Goal: Use online tool/utility: Utilize a website feature to perform a specific function

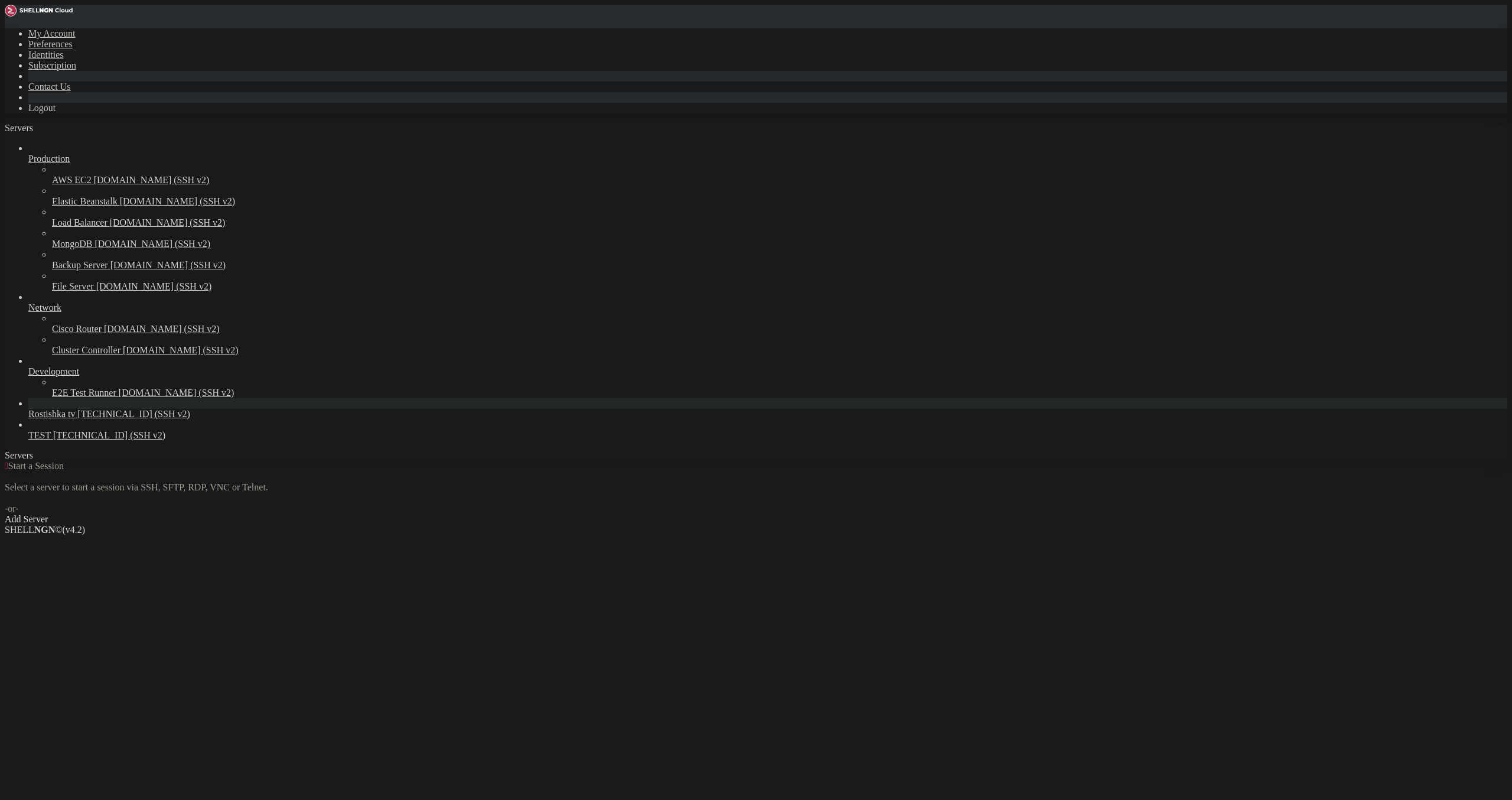
click at [76, 419] on span "Rostishka tv" at bounding box center [52, 414] width 47 height 10
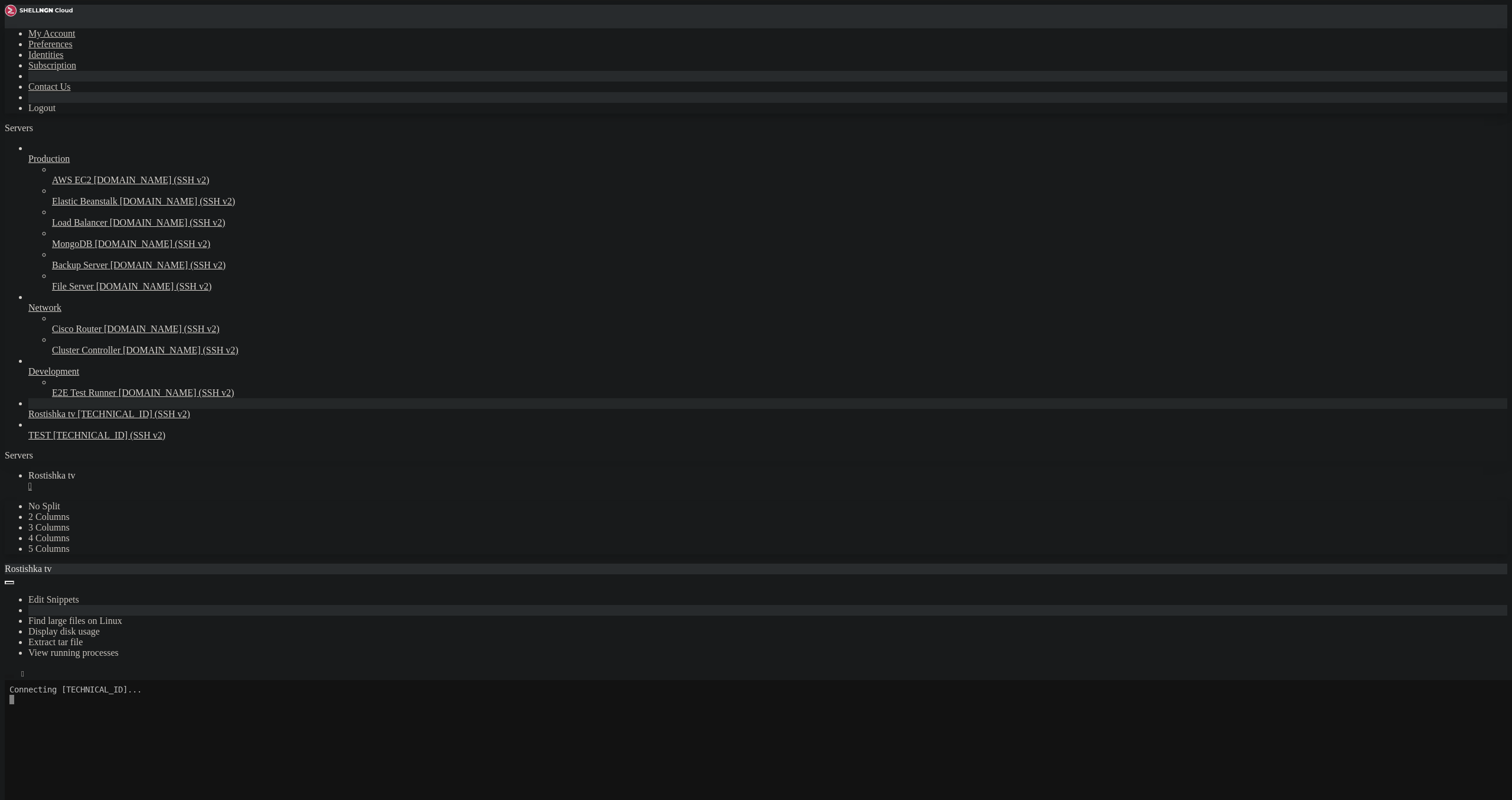
click at [14, 675] on button "button" at bounding box center [9, 677] width 9 height 4
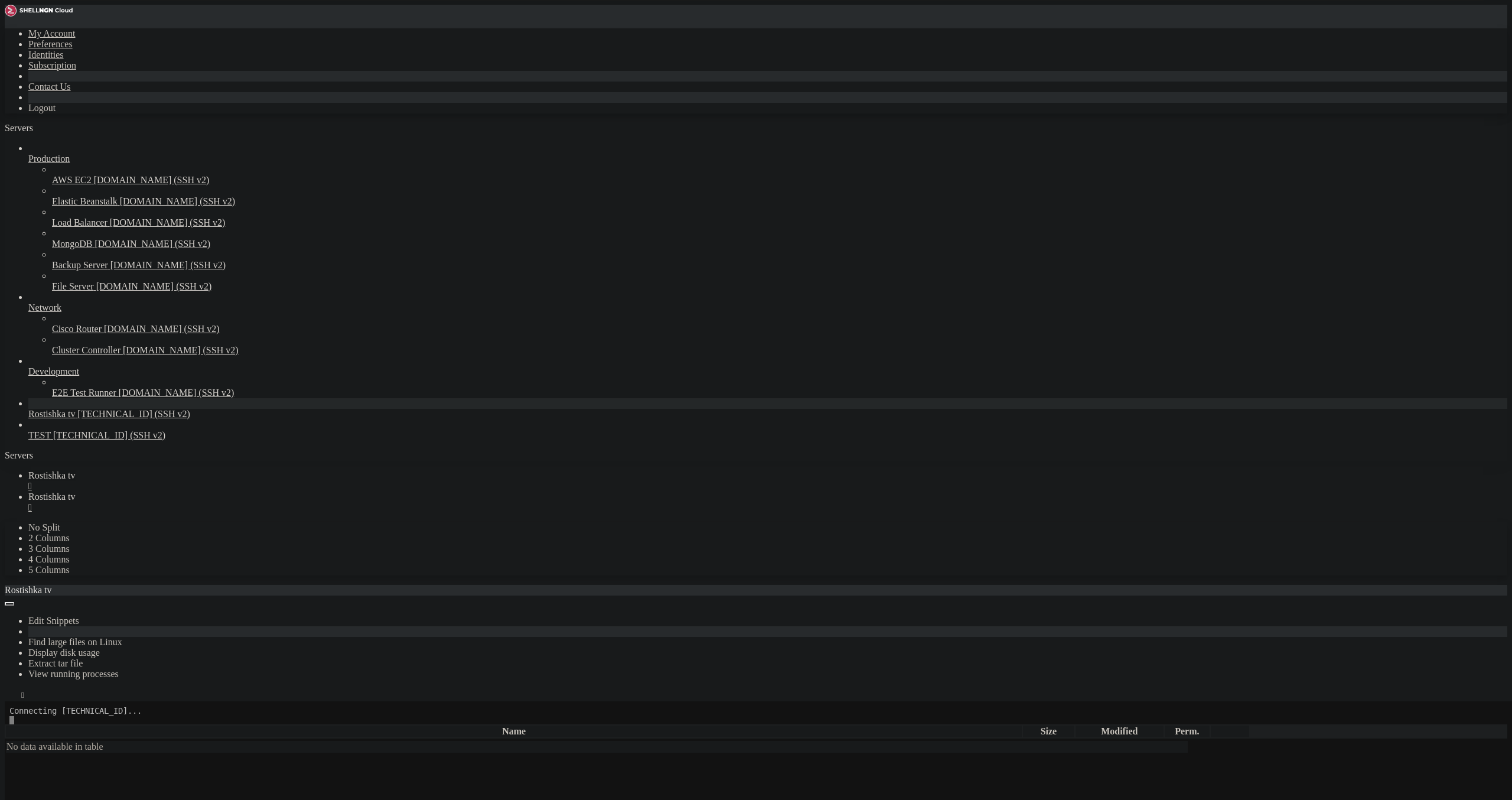
click at [223, 481] on div "" at bounding box center [768, 486] width 1479 height 11
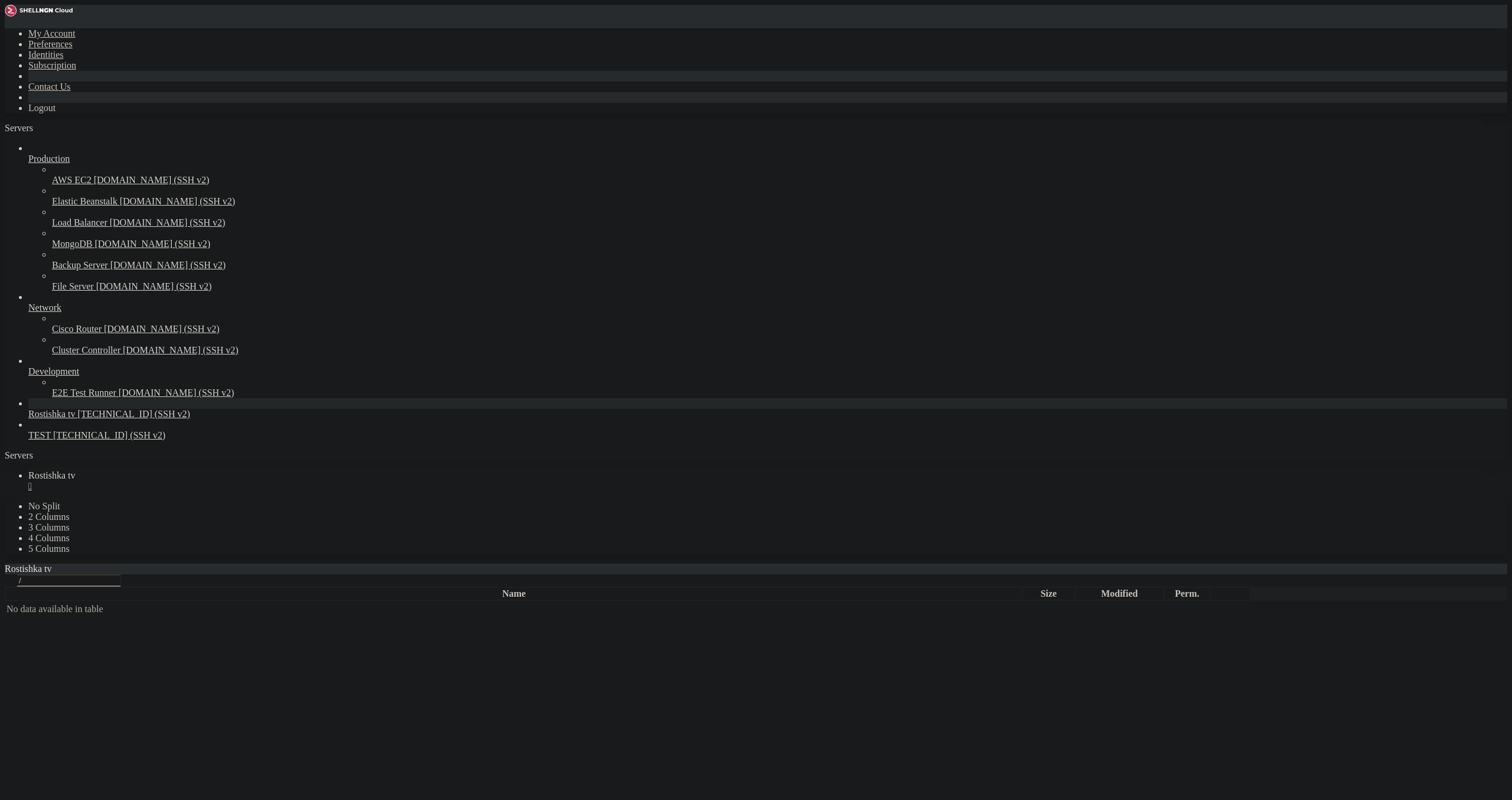
type input "/root"
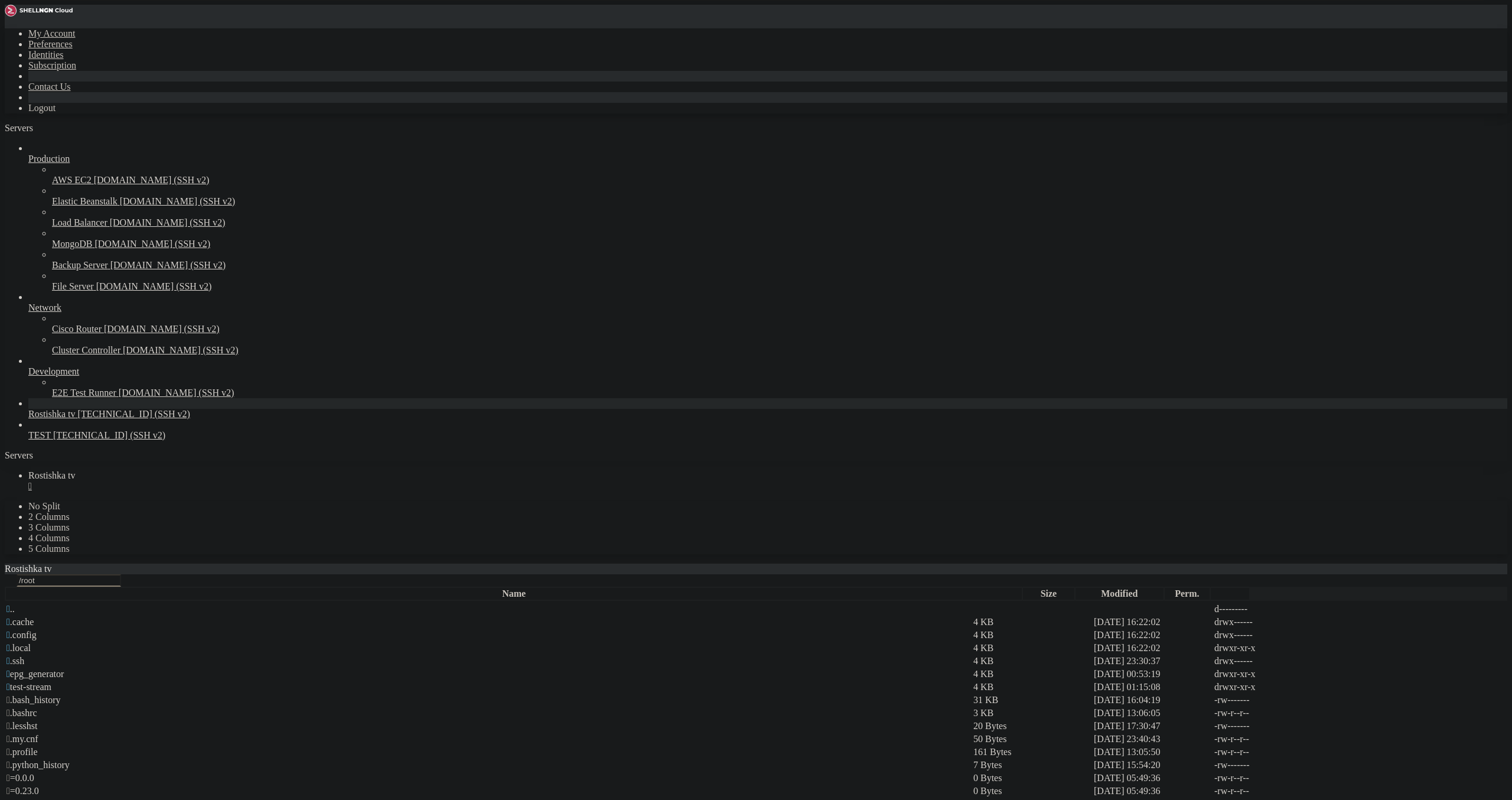
click at [221, 470] on link "Rostishka tv " at bounding box center [768, 481] width 1479 height 21
drag, startPoint x: 223, startPoint y: 13, endPoint x: 605, endPoint y: 69, distance: 386.1
